Goal: Task Accomplishment & Management: Complete application form

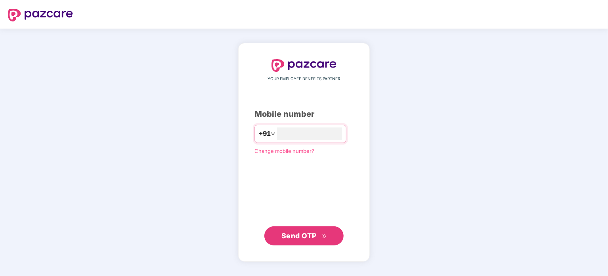
type input "*"
type input "**********"
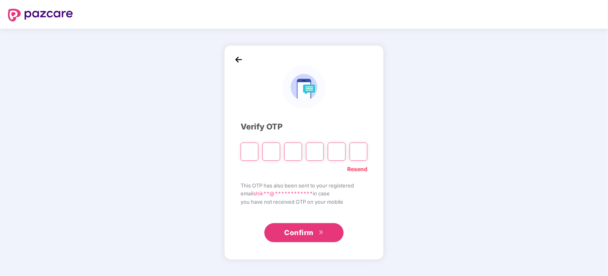
type input "*"
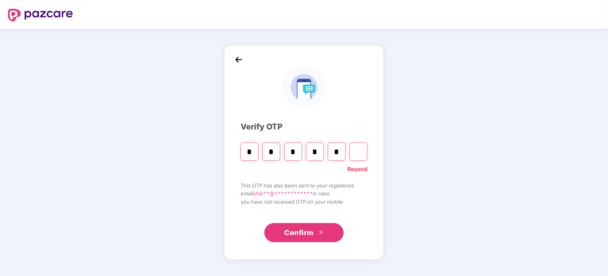
type input "*"
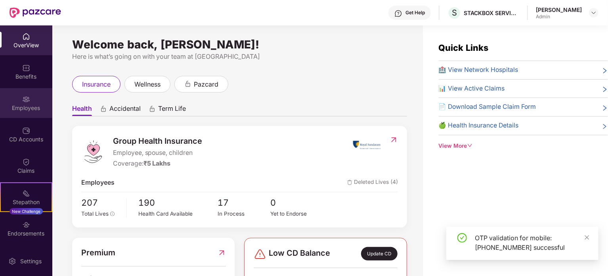
click at [35, 105] on div "Employees" at bounding box center [26, 108] width 52 height 8
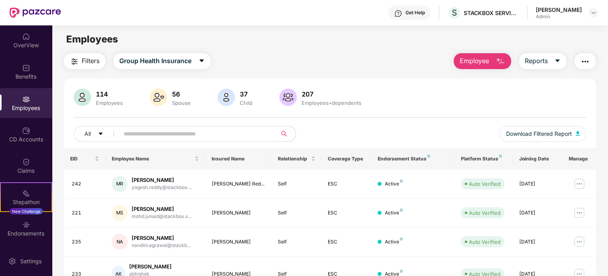
click at [468, 63] on span "Employee" at bounding box center [475, 61] width 30 height 10
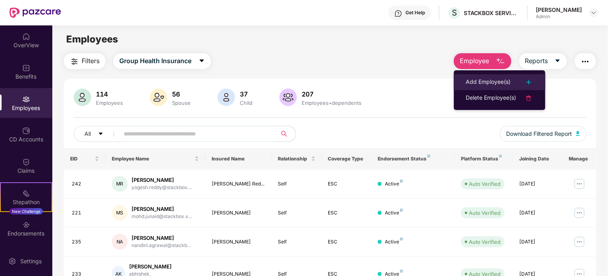
click at [487, 82] on div "Add Employee(s)" at bounding box center [488, 82] width 45 height 10
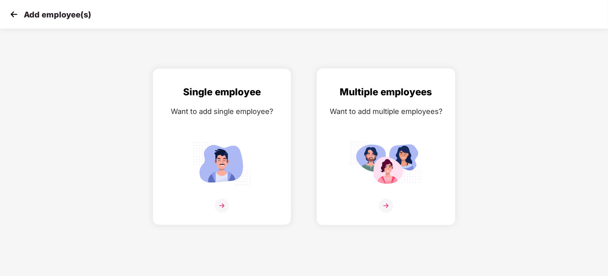
click at [384, 204] on img at bounding box center [386, 205] width 14 height 14
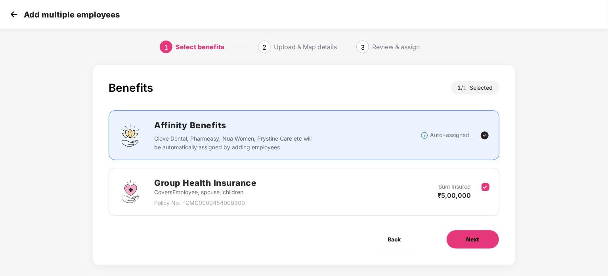
click at [475, 240] on span "Next" at bounding box center [473, 239] width 13 height 9
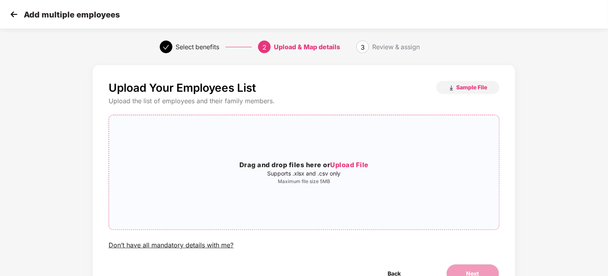
click at [354, 163] on span "Upload File" at bounding box center [349, 165] width 38 height 8
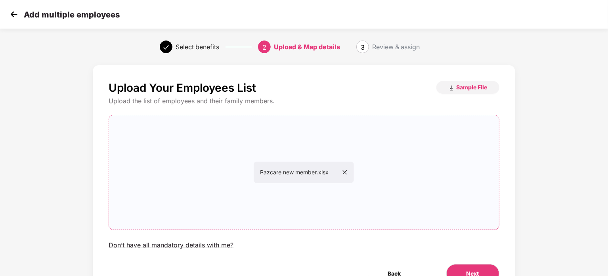
scroll to position [43, 0]
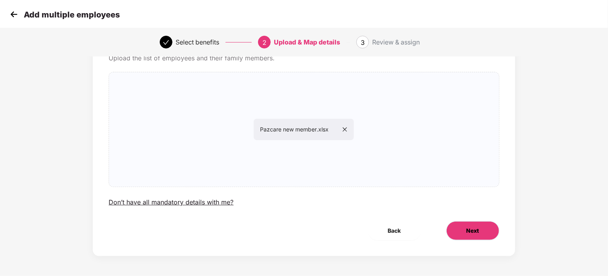
click at [481, 234] on button "Next" at bounding box center [473, 230] width 53 height 19
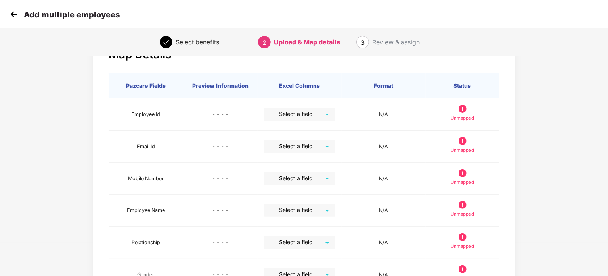
scroll to position [33, 0]
click at [13, 17] on img at bounding box center [14, 14] width 12 height 12
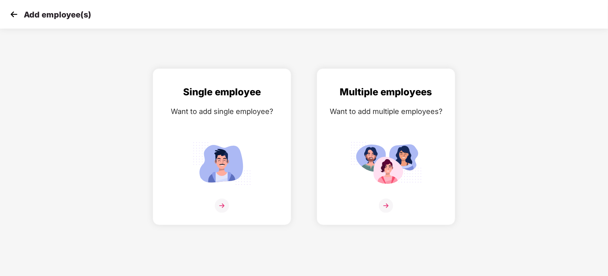
click at [13, 17] on img at bounding box center [14, 14] width 12 height 12
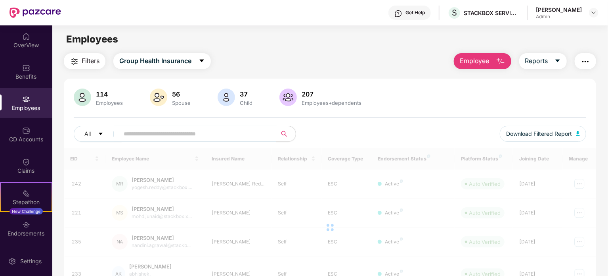
click at [32, 40] on div "OverView" at bounding box center [26, 40] width 52 height 30
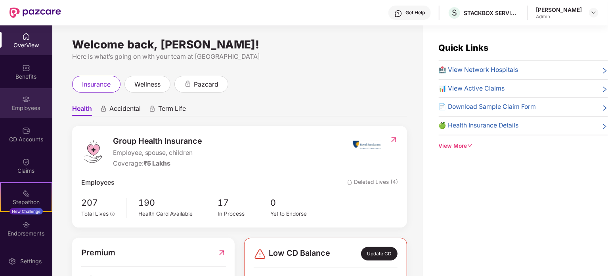
click at [27, 98] on img at bounding box center [26, 99] width 8 height 8
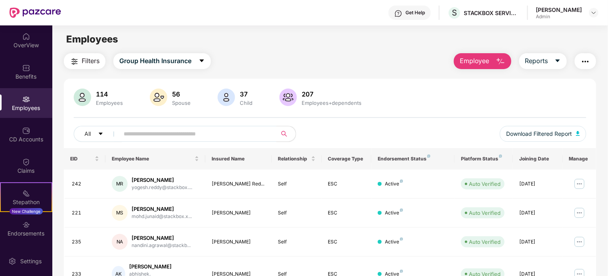
click at [479, 61] on span "Employee" at bounding box center [475, 61] width 30 height 10
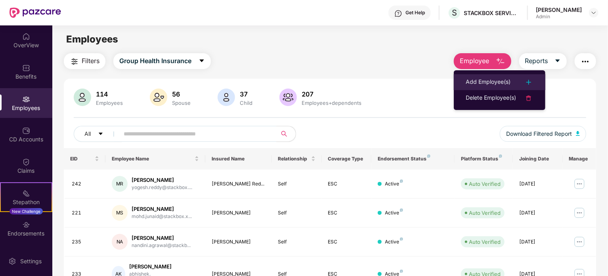
click at [499, 84] on div "Add Employee(s)" at bounding box center [488, 82] width 45 height 10
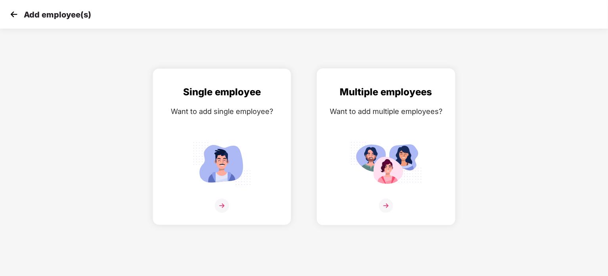
click at [386, 201] on img at bounding box center [386, 205] width 14 height 14
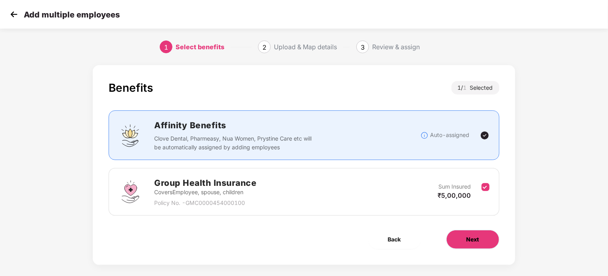
click at [481, 239] on button "Next" at bounding box center [473, 239] width 53 height 19
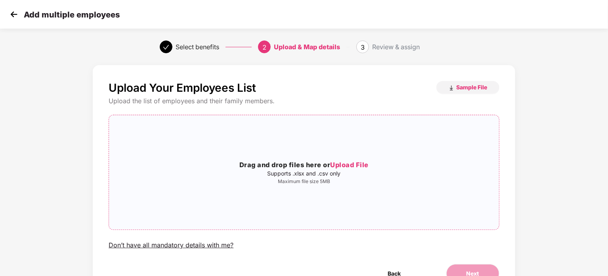
click at [345, 164] on span "Upload File" at bounding box center [349, 165] width 38 height 8
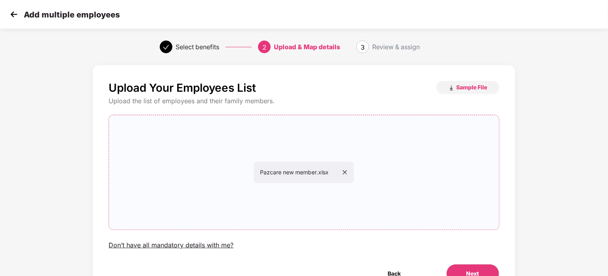
scroll to position [43, 0]
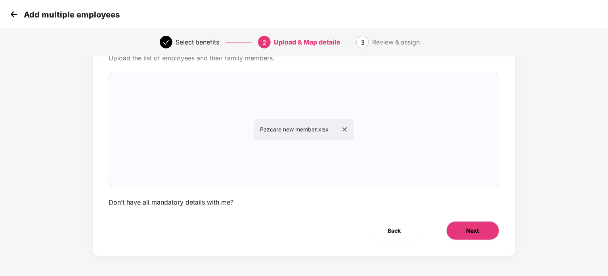
click at [474, 229] on span "Next" at bounding box center [473, 230] width 13 height 9
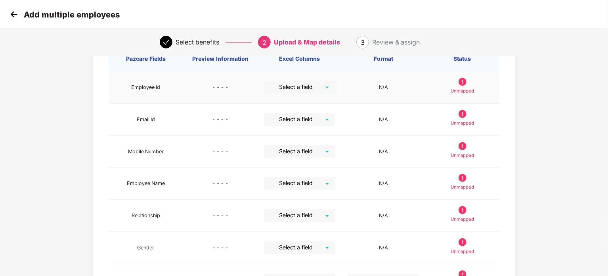
scroll to position [62, 0]
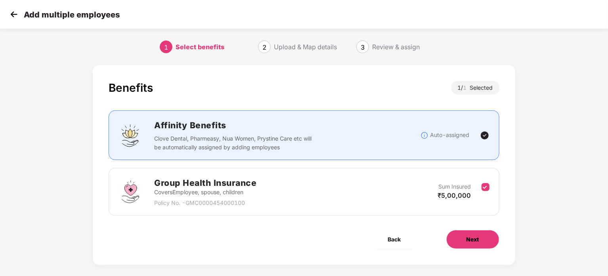
click at [480, 235] on button "Next" at bounding box center [473, 239] width 53 height 19
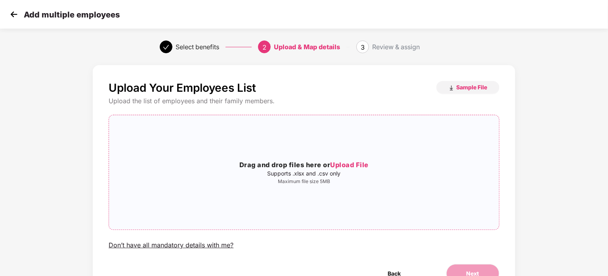
click at [349, 161] on span "Upload File" at bounding box center [349, 165] width 38 height 8
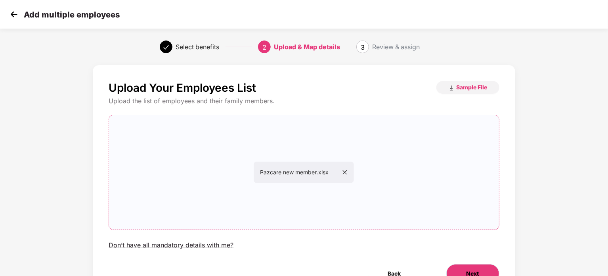
click at [468, 269] on span "Next" at bounding box center [473, 273] width 13 height 9
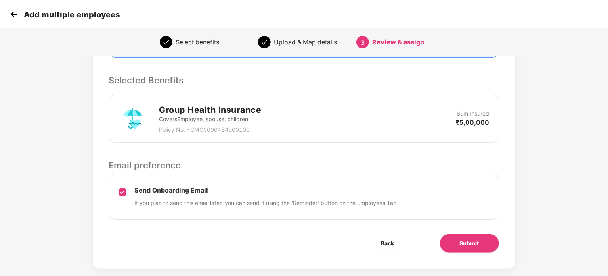
scroll to position [165, 0]
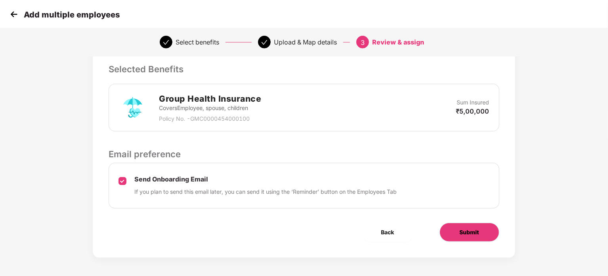
click at [475, 232] on span "Submit" at bounding box center [469, 232] width 19 height 9
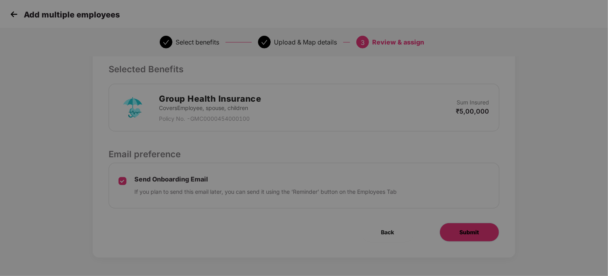
scroll to position [0, 0]
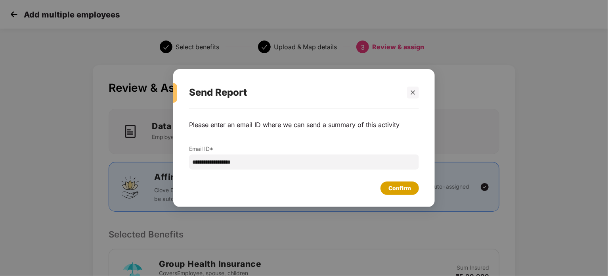
click at [391, 187] on div "Confirm" at bounding box center [400, 188] width 23 height 9
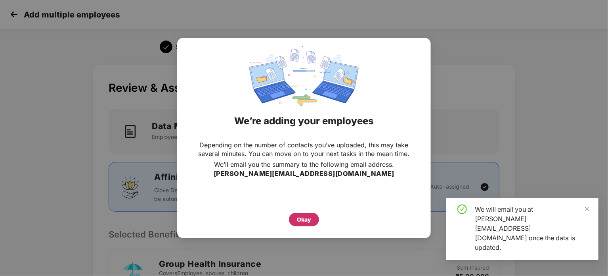
click at [306, 222] on div "Okay" at bounding box center [304, 219] width 14 height 9
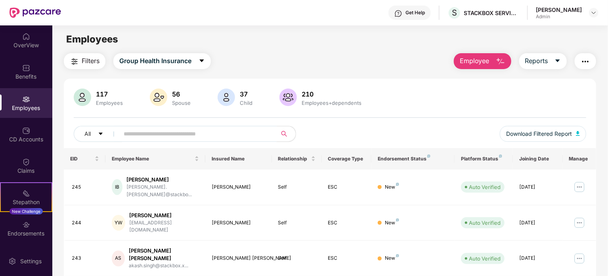
click at [143, 136] on input "text" at bounding box center [195, 134] width 142 height 12
paste input "**********"
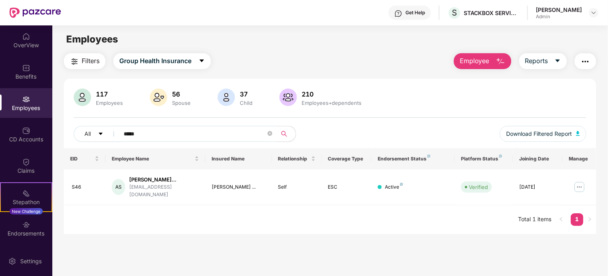
click at [134, 135] on input "*****" at bounding box center [195, 134] width 142 height 12
paste input "text"
click at [134, 135] on input "***" at bounding box center [195, 134] width 142 height 12
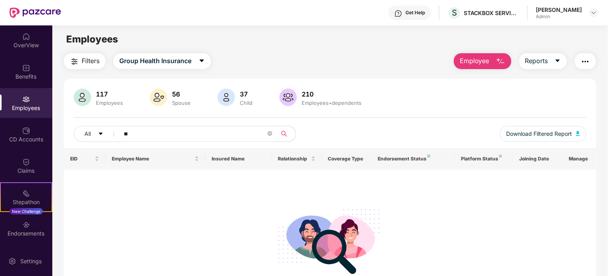
type input "*"
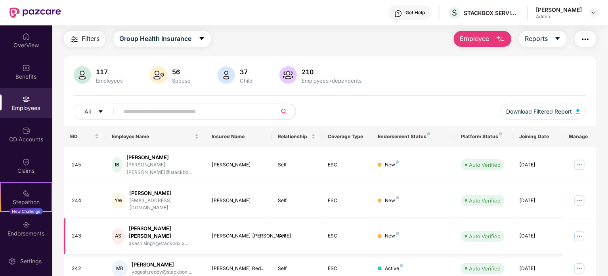
scroll to position [22, 0]
click at [489, 39] on button "Employee" at bounding box center [483, 39] width 58 height 16
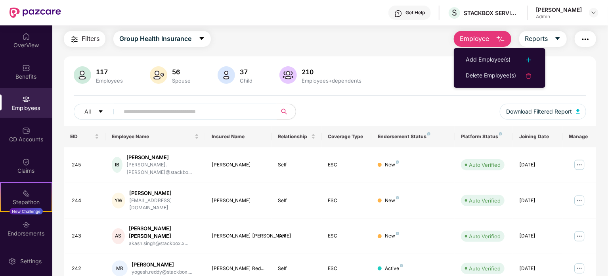
click at [195, 109] on input "text" at bounding box center [195, 111] width 142 height 12
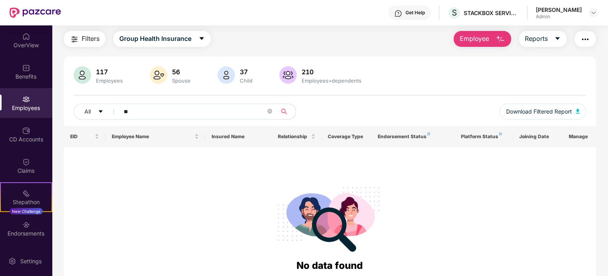
type input "*"
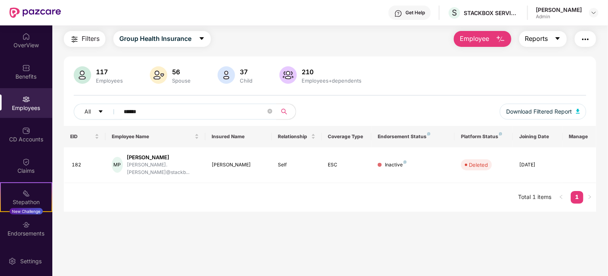
click at [557, 39] on icon "caret-down" at bounding box center [558, 38] width 6 height 6
click at [141, 113] on input "******" at bounding box center [195, 111] width 142 height 12
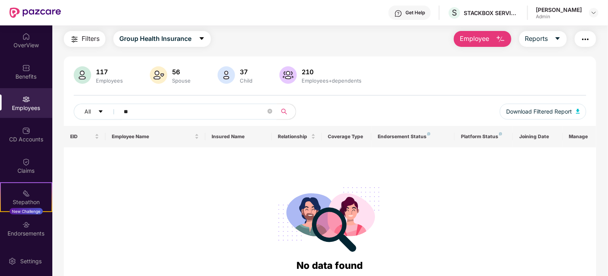
type input "*"
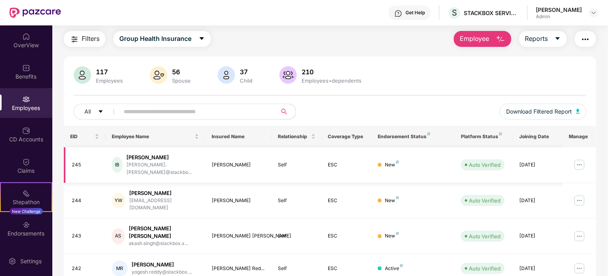
click at [578, 161] on img at bounding box center [579, 164] width 13 height 13
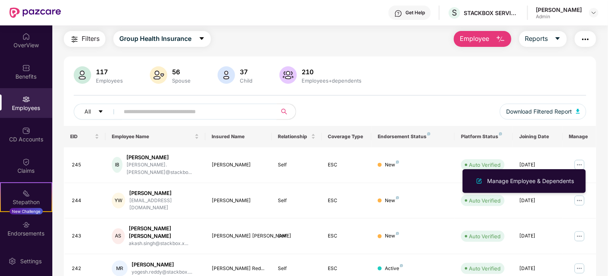
click at [165, 113] on input "text" at bounding box center [195, 111] width 142 height 12
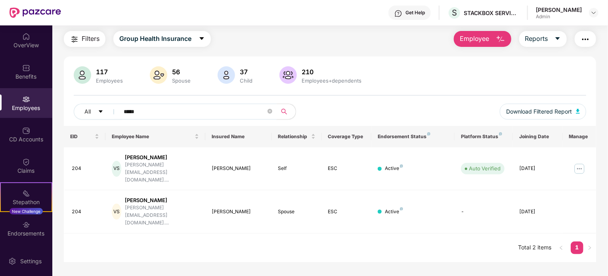
click at [128, 114] on input "*****" at bounding box center [195, 111] width 142 height 12
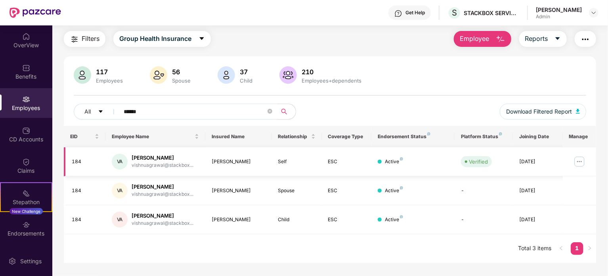
type input "******"
click at [581, 162] on img at bounding box center [579, 161] width 13 height 13
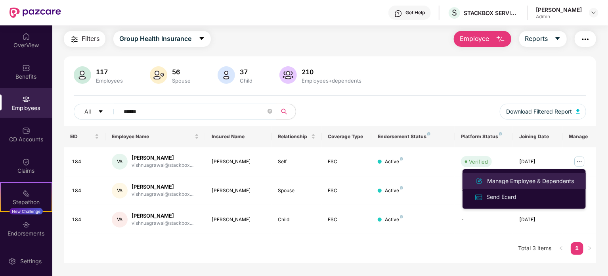
click at [516, 180] on div "Manage Employee & Dependents" at bounding box center [531, 180] width 90 height 9
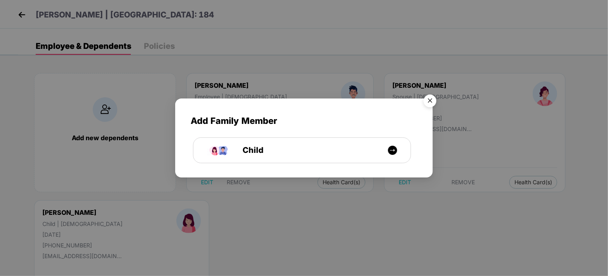
click at [430, 101] on img "Close" at bounding box center [430, 102] width 22 height 22
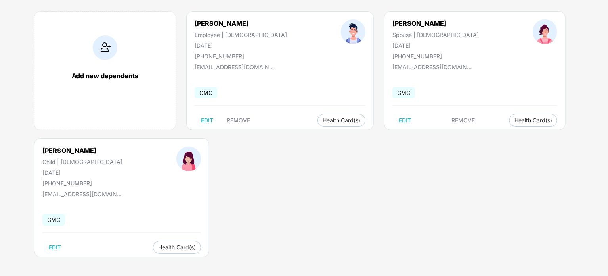
scroll to position [63, 0]
click at [106, 42] on img at bounding box center [105, 47] width 25 height 25
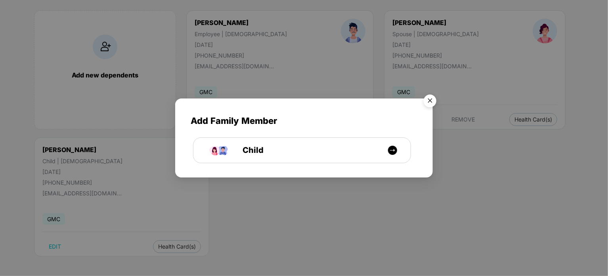
click at [430, 100] on img "Close" at bounding box center [430, 102] width 22 height 22
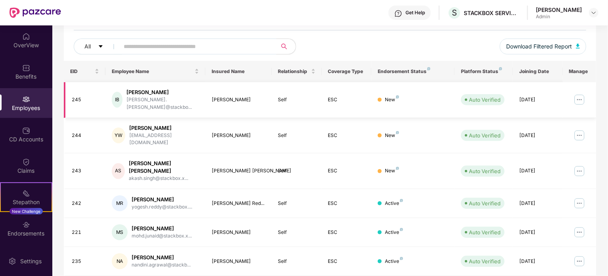
scroll to position [93, 0]
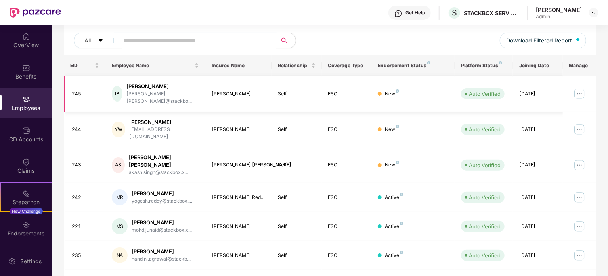
click at [579, 91] on img at bounding box center [579, 93] width 13 height 13
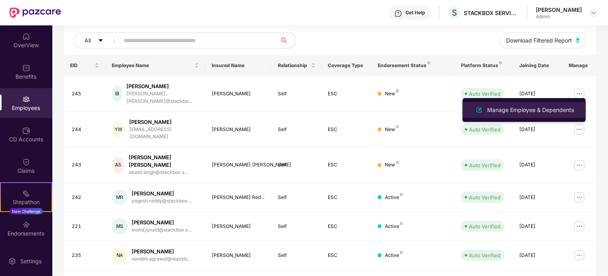
click at [531, 111] on div "Manage Employee & Dependents" at bounding box center [531, 109] width 90 height 9
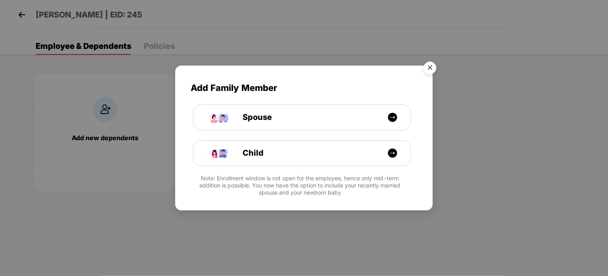
click at [433, 66] on img "Close" at bounding box center [430, 69] width 22 height 22
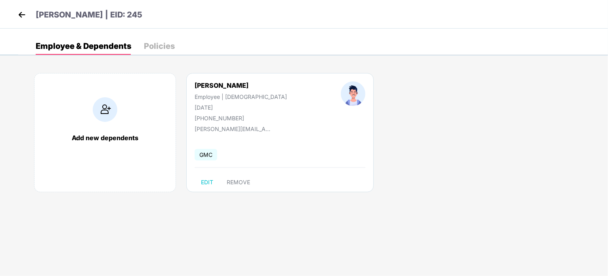
click at [160, 48] on div "Policies" at bounding box center [159, 46] width 31 height 8
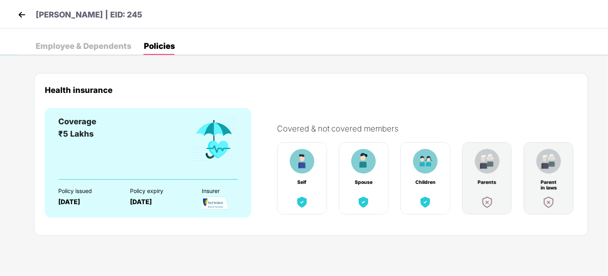
click at [96, 42] on div "Employee & Dependents" at bounding box center [84, 46] width 96 height 8
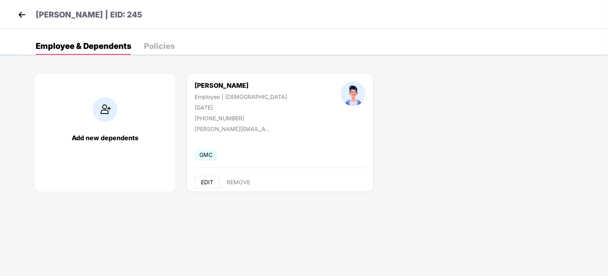
click at [209, 182] on span "EDIT" at bounding box center [207, 182] width 12 height 6
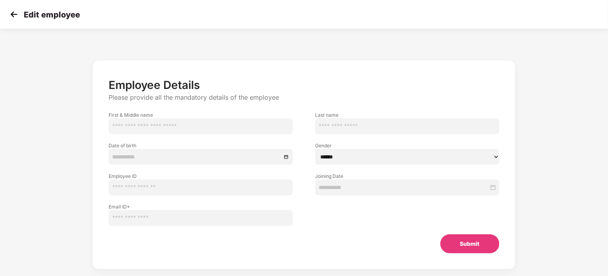
type input "*******"
type input "******"
type input "**********"
type input "***"
type input "**********"
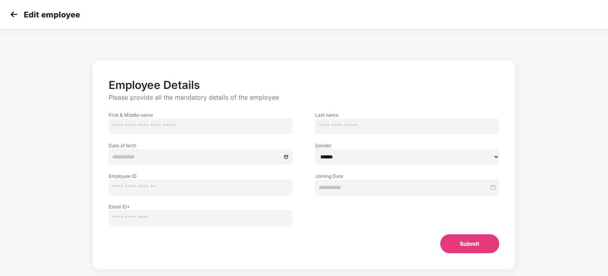
type input "**********"
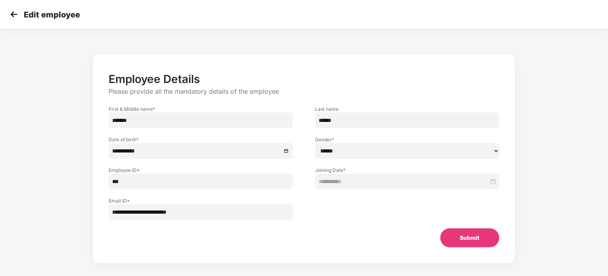
scroll to position [13, 0]
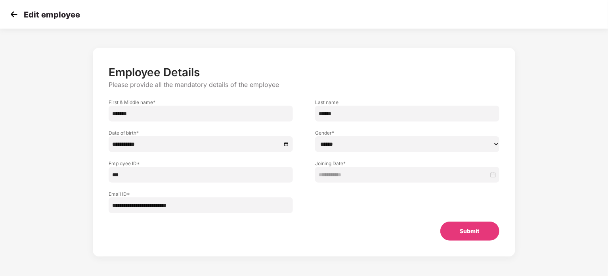
click at [13, 17] on img at bounding box center [14, 14] width 12 height 12
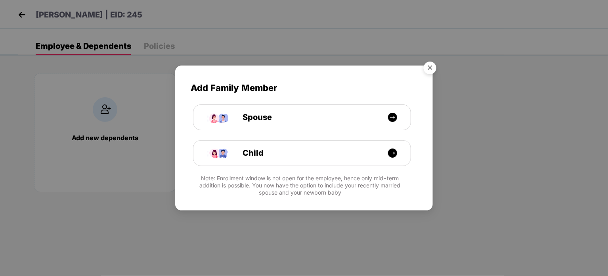
click at [431, 69] on img "Close" at bounding box center [430, 69] width 22 height 22
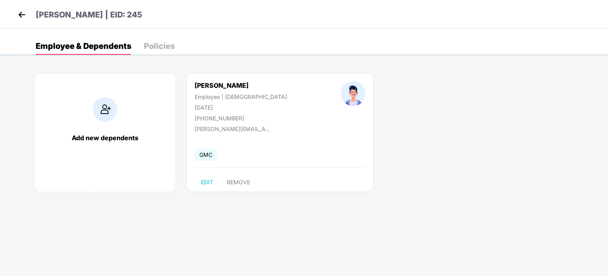
click at [16, 13] on img at bounding box center [22, 15] width 12 height 12
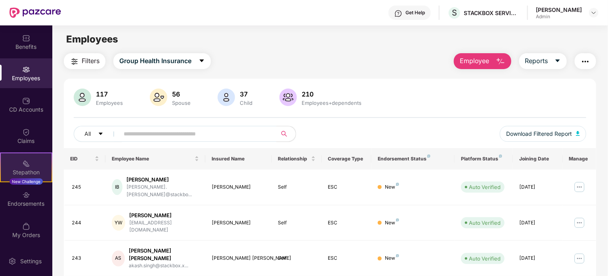
scroll to position [30, 0]
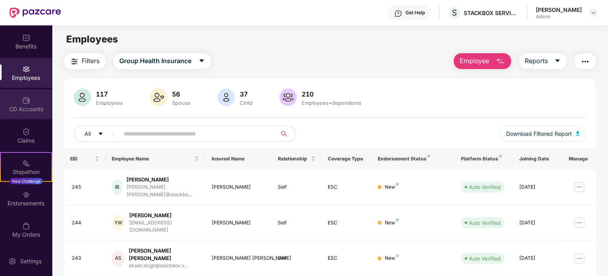
click at [19, 105] on div "CD Accounts" at bounding box center [26, 109] width 52 height 8
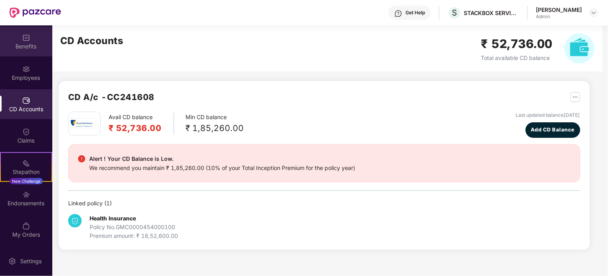
click at [23, 39] on img at bounding box center [26, 38] width 8 height 8
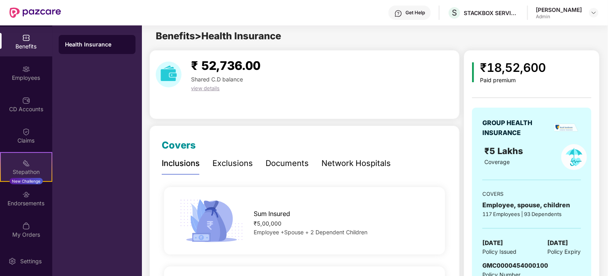
scroll to position [0, 0]
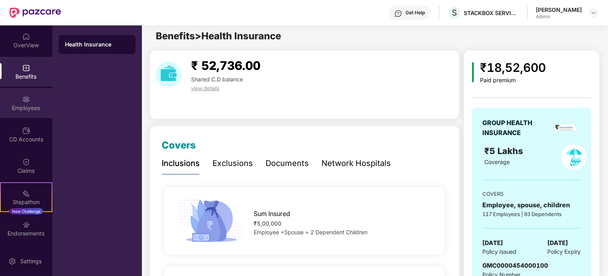
click at [35, 110] on div "Employees" at bounding box center [26, 108] width 52 height 8
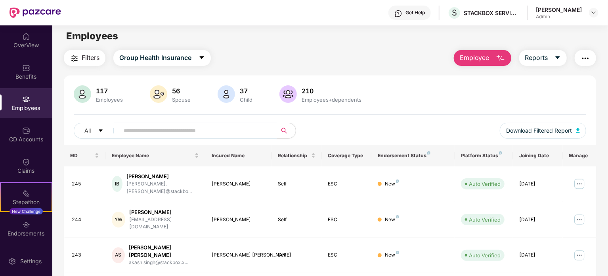
click at [155, 132] on input "text" at bounding box center [195, 131] width 142 height 12
paste input "********"
type input "********"
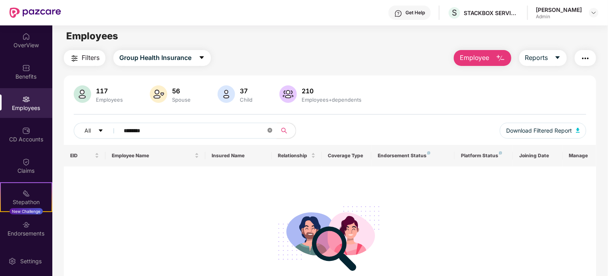
click at [271, 130] on icon "close-circle" at bounding box center [270, 130] width 5 height 5
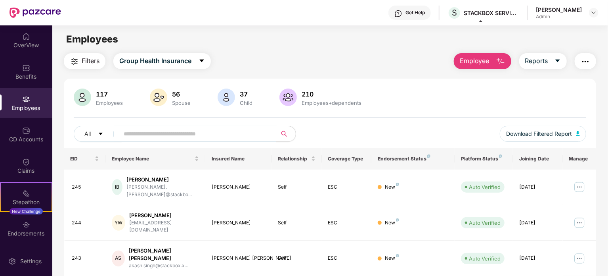
click at [480, 60] on span "Employee" at bounding box center [475, 61] width 30 height 10
click at [549, 64] on button "Reports" at bounding box center [544, 61] width 48 height 16
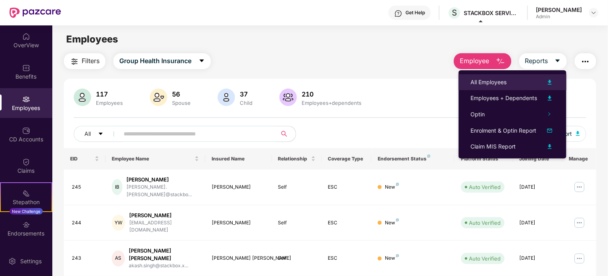
click at [549, 82] on img at bounding box center [550, 82] width 10 height 10
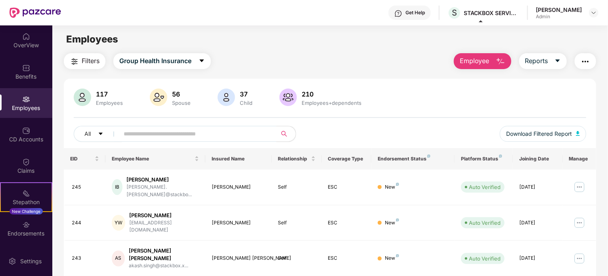
click at [27, 101] on img at bounding box center [26, 99] width 8 height 8
click at [475, 60] on span "Employee" at bounding box center [475, 61] width 30 height 10
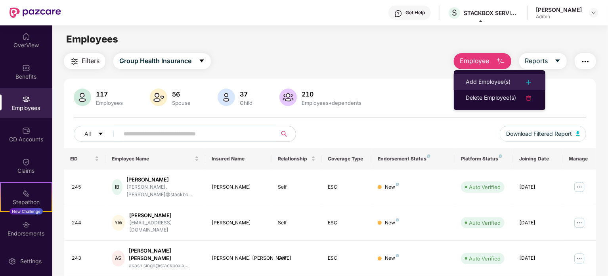
click at [491, 80] on div "Add Employee(s)" at bounding box center [488, 82] width 45 height 10
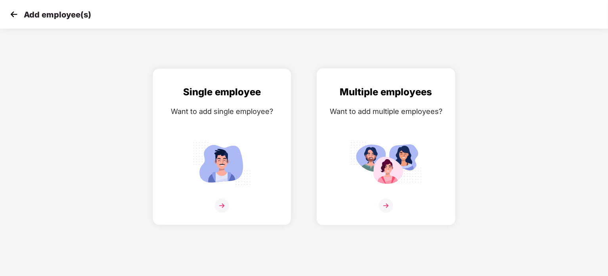
click at [385, 203] on img at bounding box center [386, 205] width 14 height 14
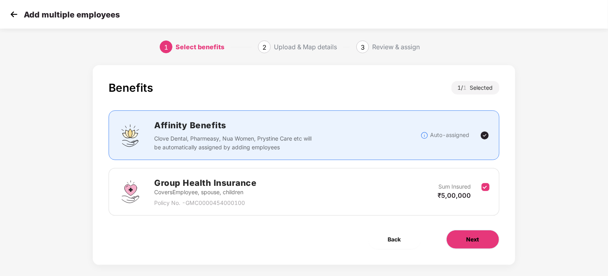
click at [479, 240] on span "Next" at bounding box center [473, 239] width 13 height 9
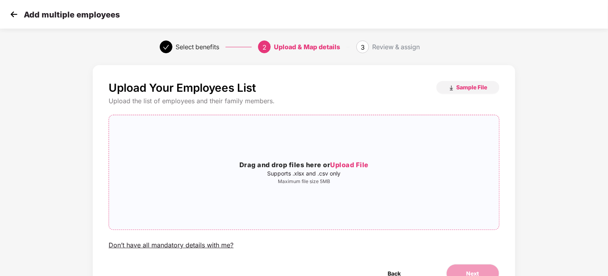
click at [348, 163] on span "Upload File" at bounding box center [349, 165] width 38 height 8
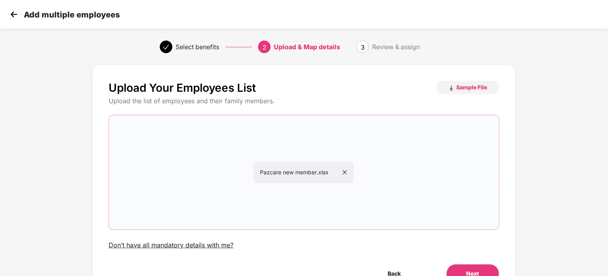
scroll to position [43, 0]
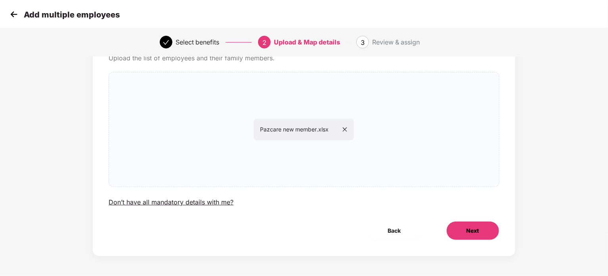
click at [460, 228] on button "Next" at bounding box center [473, 230] width 53 height 19
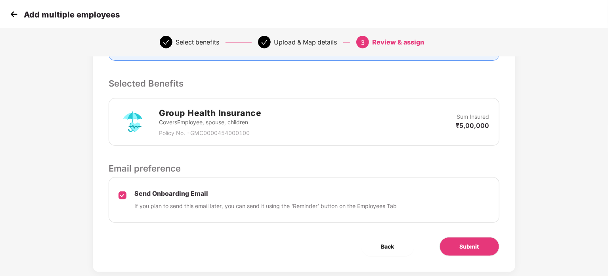
scroll to position [166, 0]
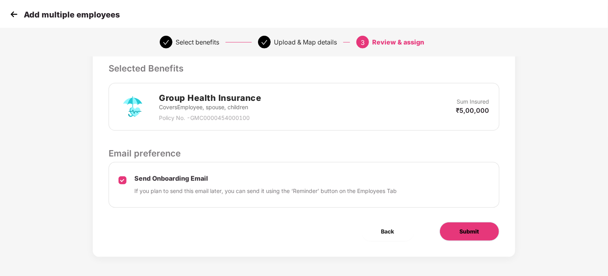
click at [474, 231] on span "Submit" at bounding box center [469, 231] width 19 height 9
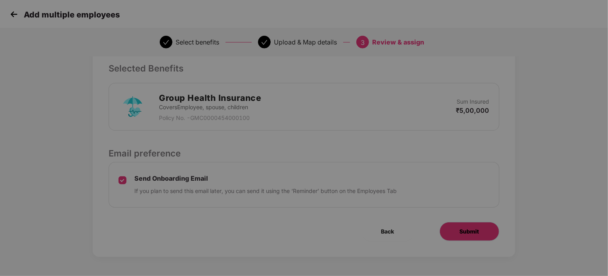
scroll to position [0, 0]
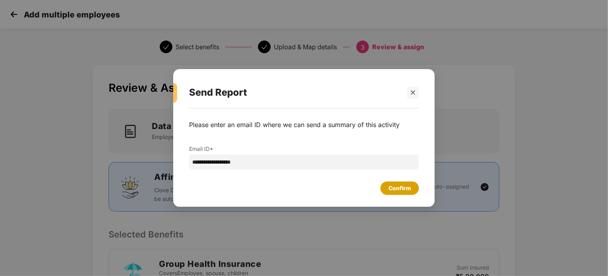
click at [405, 188] on div "Confirm" at bounding box center [400, 188] width 23 height 9
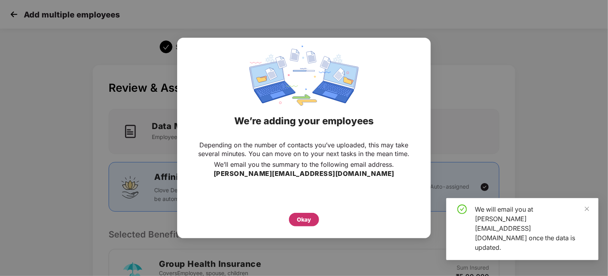
click at [309, 219] on div "Okay" at bounding box center [304, 219] width 14 height 9
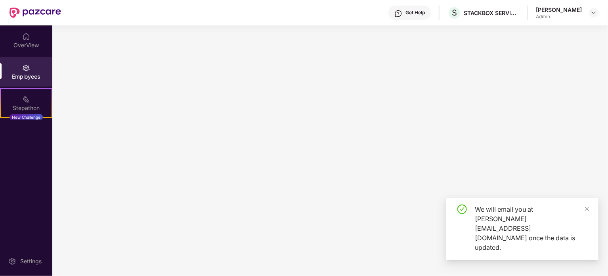
scroll to position [0, 0]
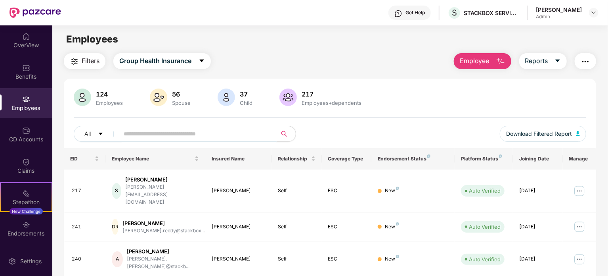
click at [182, 132] on input "text" at bounding box center [195, 134] width 142 height 12
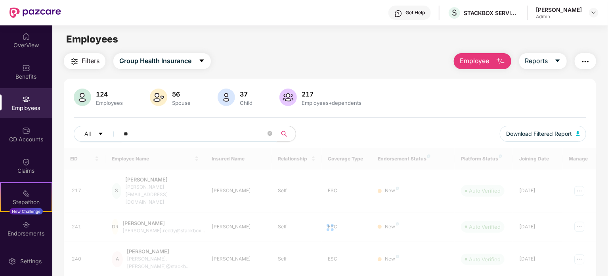
type input "***"
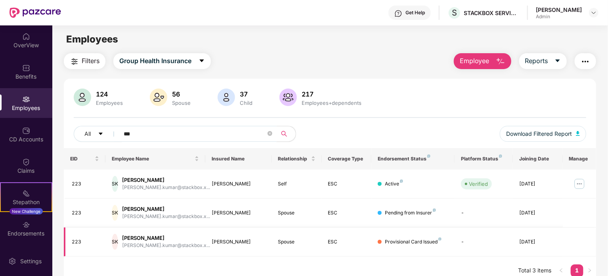
scroll to position [25, 0]
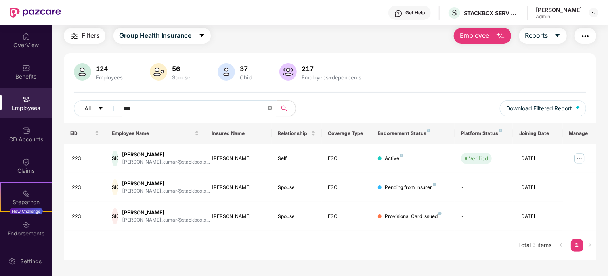
click at [271, 109] on icon "close-circle" at bounding box center [270, 107] width 5 height 5
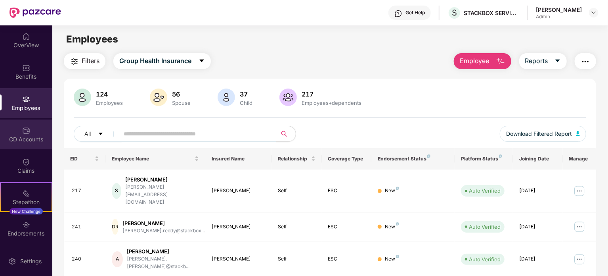
click at [25, 141] on div "CD Accounts" at bounding box center [26, 139] width 52 height 8
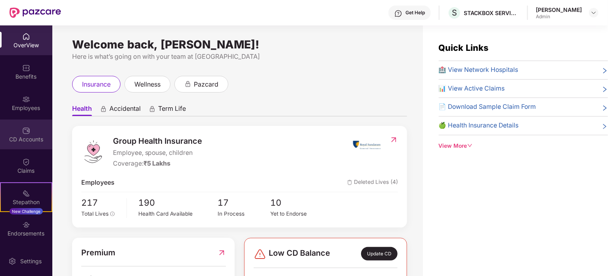
click at [27, 136] on div "CD Accounts" at bounding box center [26, 139] width 52 height 8
